Goal: Task Accomplishment & Management: Manage account settings

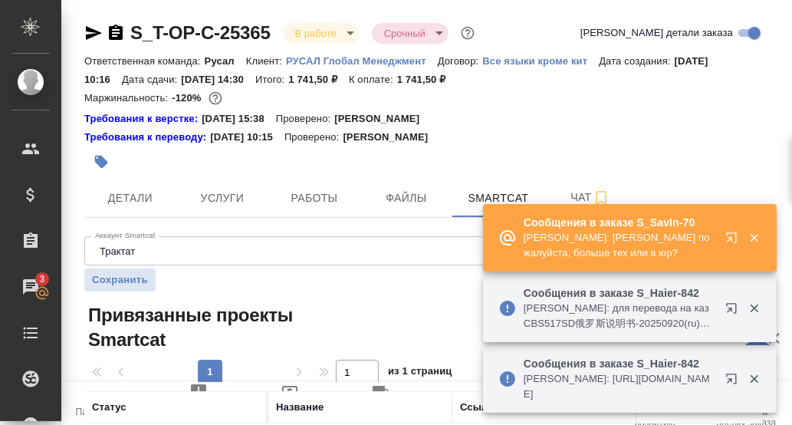
click at [734, 240] on icon "button" at bounding box center [734, 241] width 18 height 18
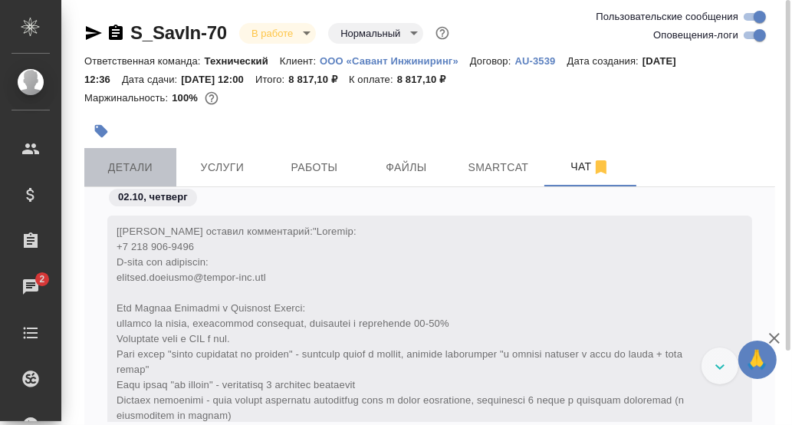
click at [138, 165] on span "Детали" at bounding box center [131, 167] width 74 height 19
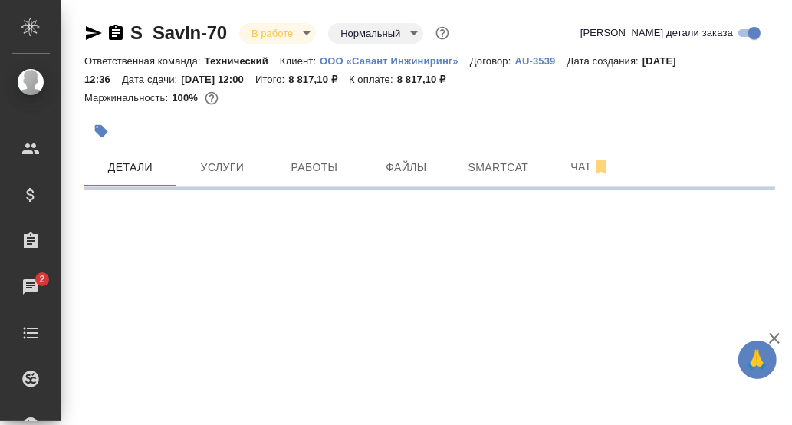
select select "RU"
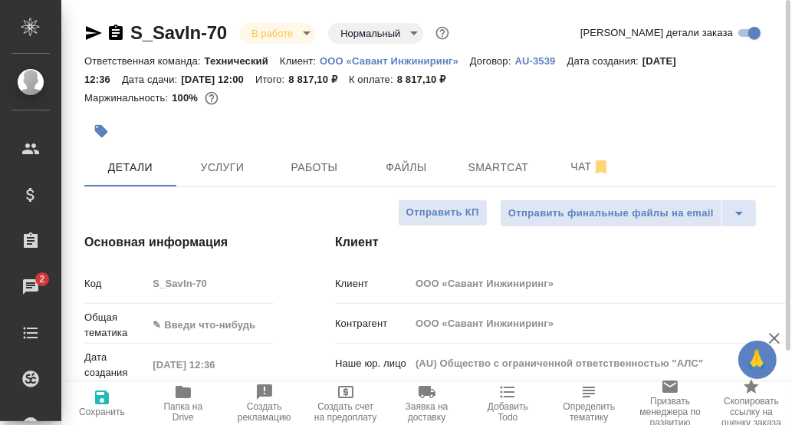
type textarea "x"
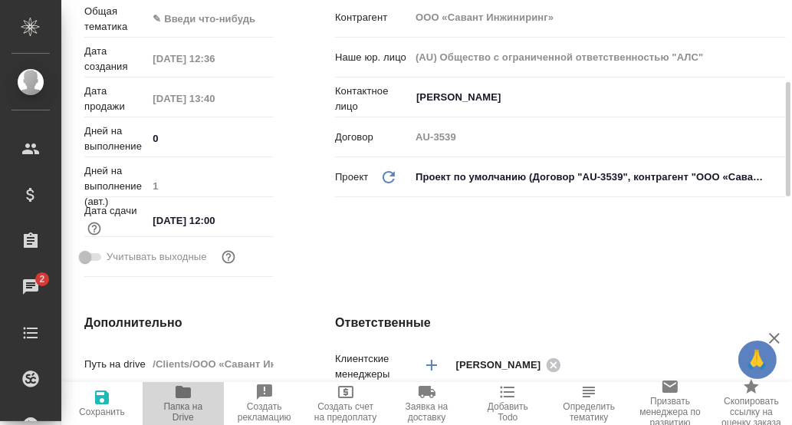
click at [184, 396] on icon "button" at bounding box center [183, 392] width 15 height 12
type textarea "x"
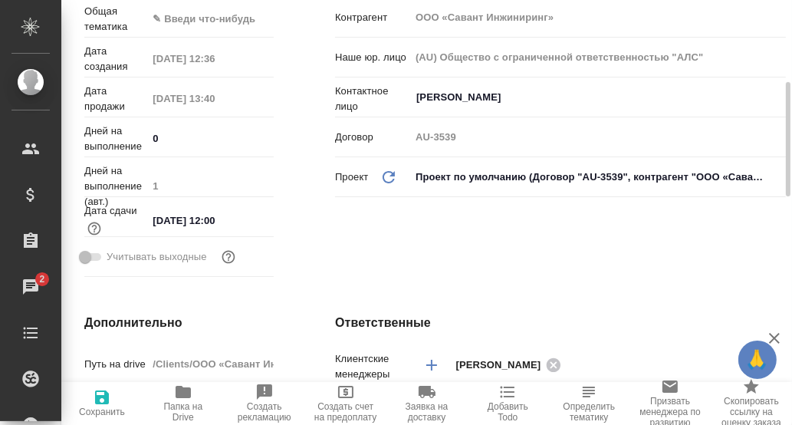
type textarea "x"
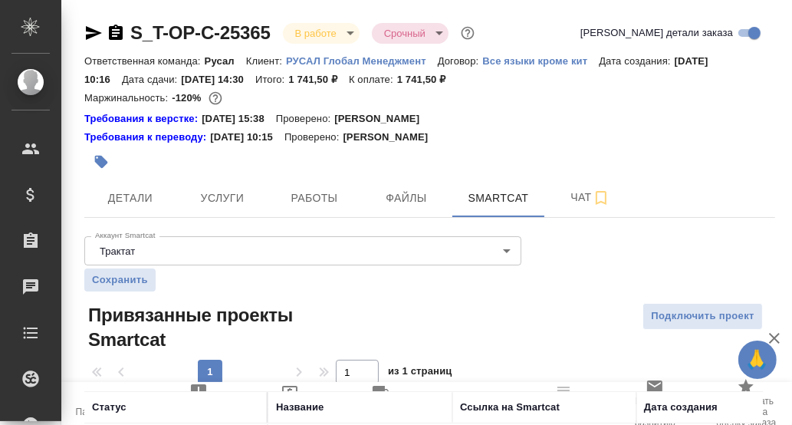
scroll to position [103, 0]
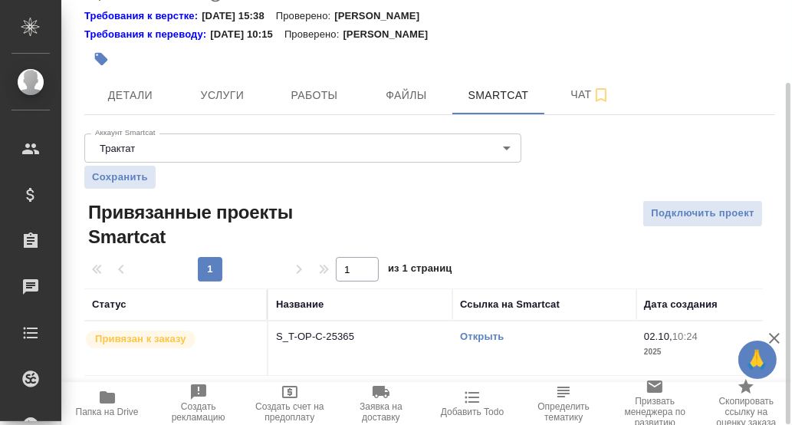
click at [491, 339] on link "Открыть" at bounding box center [482, 335] width 44 height 11
click at [478, 330] on link "Открыть" at bounding box center [482, 335] width 44 height 11
